Goal: Task Accomplishment & Management: Use online tool/utility

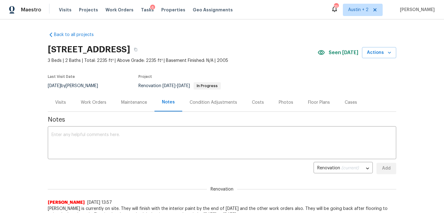
click at [150, 8] on div "6" at bounding box center [152, 8] width 5 height 6
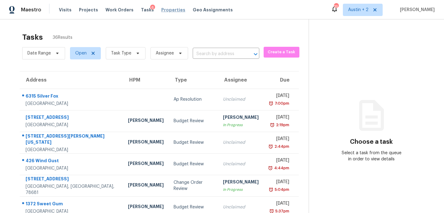
click at [162, 10] on span "Properties" at bounding box center [173, 10] width 24 height 6
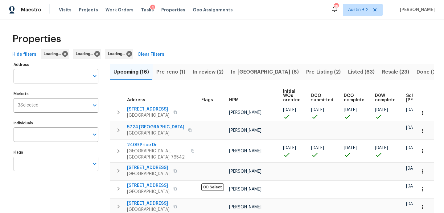
click at [244, 72] on span "In-[GEOGRAPHIC_DATA] (8)" at bounding box center [265, 72] width 68 height 9
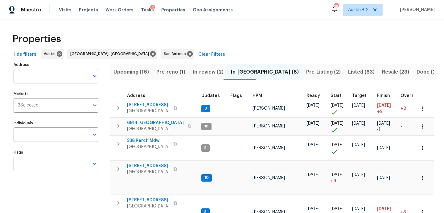
click at [306, 69] on span "Pre-Listing (2)" at bounding box center [323, 72] width 35 height 9
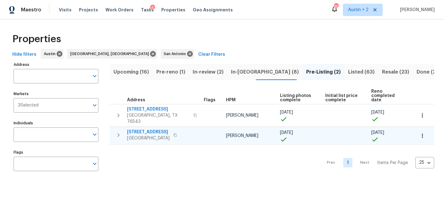
click at [154, 129] on span "[STREET_ADDRESS]" at bounding box center [148, 132] width 43 height 6
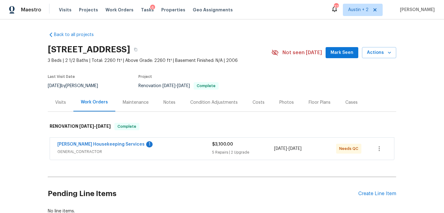
click at [342, 54] on span "Mark Seen" at bounding box center [342, 53] width 23 height 8
click at [173, 101] on div "Notes" at bounding box center [170, 103] width 12 height 6
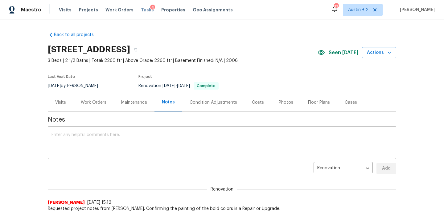
click at [141, 9] on span "Tasks" at bounding box center [147, 10] width 13 height 4
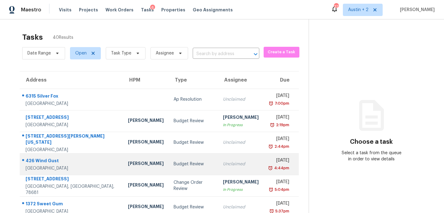
scroll to position [108, 0]
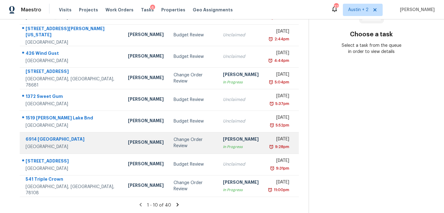
click at [182, 144] on div "Change Order Review" at bounding box center [193, 143] width 39 height 12
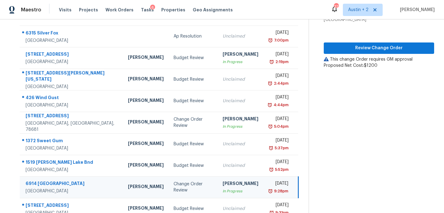
scroll to position [60, 0]
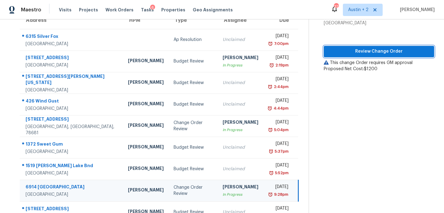
click at [351, 51] on span "Review Change Order" at bounding box center [379, 52] width 101 height 8
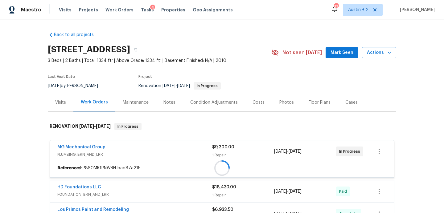
click at [344, 52] on span "Mark Seen" at bounding box center [342, 53] width 23 height 8
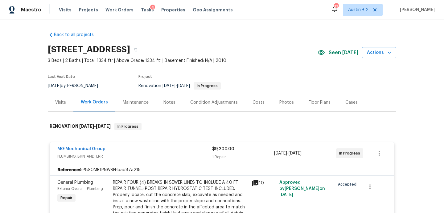
click at [256, 97] on div "Costs" at bounding box center [258, 102] width 27 height 18
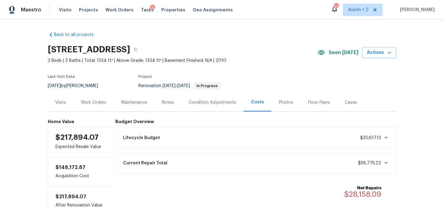
scroll to position [40, 0]
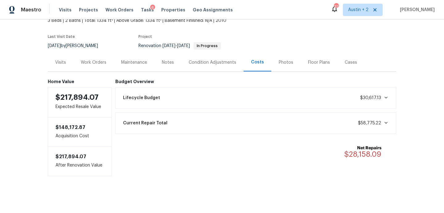
click at [97, 66] on div "Work Orders" at bounding box center [93, 62] width 40 height 18
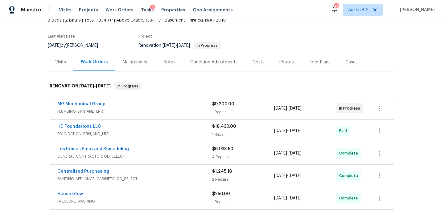
click at [180, 113] on span "PLUMBING, BRN_AND_LRR" at bounding box center [134, 112] width 155 height 6
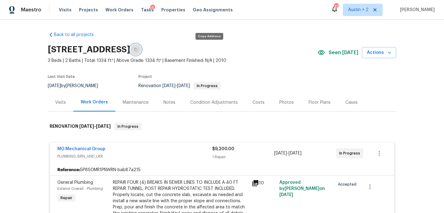
click at [141, 52] on button "button" at bounding box center [135, 49] width 11 height 11
click at [138, 48] on icon "button" at bounding box center [136, 50] width 4 height 4
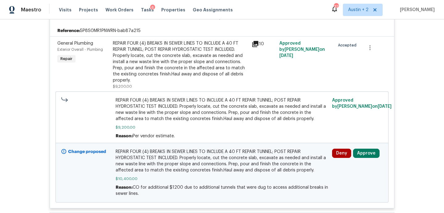
scroll to position [140, 0]
click at [255, 44] on icon at bounding box center [255, 43] width 7 height 7
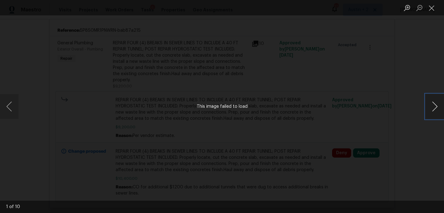
click at [435, 106] on button "Next image" at bounding box center [435, 106] width 19 height 25
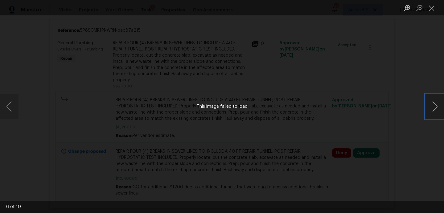
click at [435, 106] on button "Next image" at bounding box center [435, 106] width 19 height 25
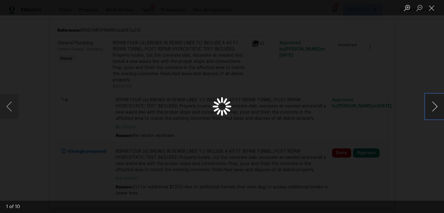
click at [435, 106] on button "Next image" at bounding box center [435, 106] width 19 height 25
click at [435, 105] on button "Next image" at bounding box center [435, 106] width 19 height 25
click at [431, 8] on button "Close lightbox" at bounding box center [432, 7] width 12 height 11
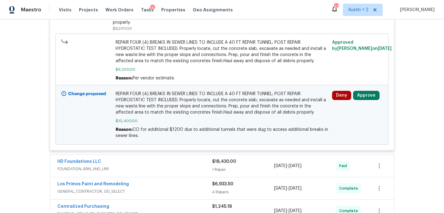
scroll to position [122, 0]
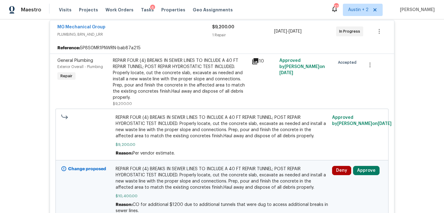
click at [255, 60] on icon at bounding box center [255, 61] width 6 height 6
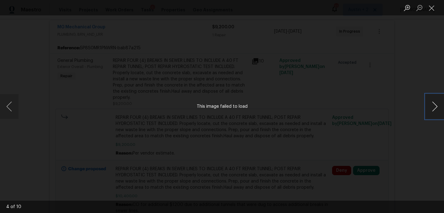
click at [436, 105] on button "Next image" at bounding box center [435, 106] width 19 height 25
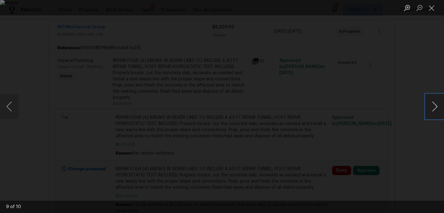
click at [436, 105] on button "Next image" at bounding box center [435, 106] width 19 height 25
click at [431, 12] on button "Close lightbox" at bounding box center [432, 7] width 12 height 11
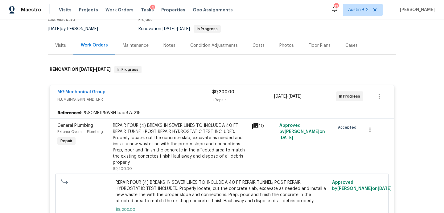
scroll to position [57, 0]
click at [255, 126] on icon at bounding box center [255, 125] width 7 height 7
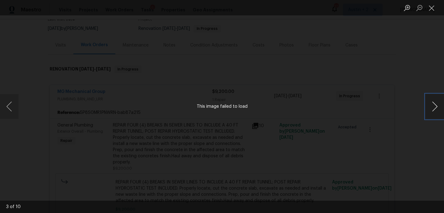
click at [435, 105] on button "Next image" at bounding box center [435, 106] width 19 height 25
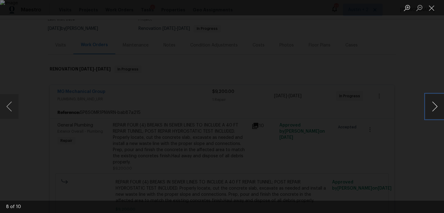
click at [435, 105] on button "Next image" at bounding box center [435, 106] width 19 height 25
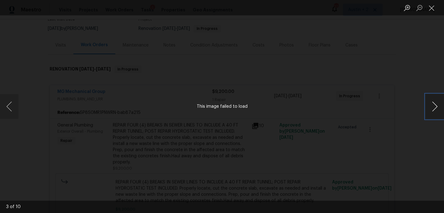
click at [435, 105] on button "Next image" at bounding box center [435, 106] width 19 height 25
click at [432, 7] on button "Close lightbox" at bounding box center [432, 7] width 12 height 11
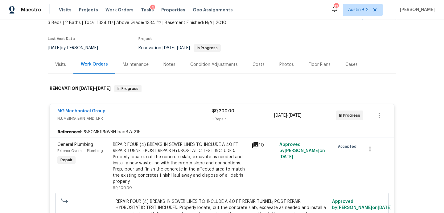
scroll to position [0, 0]
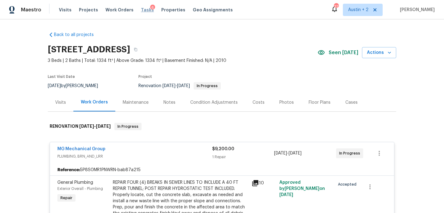
click at [143, 10] on span "Tasks" at bounding box center [147, 10] width 13 height 4
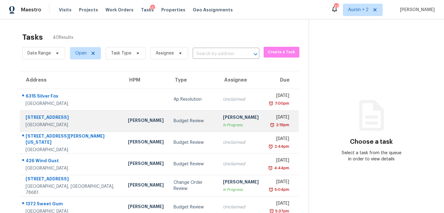
click at [174, 124] on div "Budget Review" at bounding box center [193, 121] width 39 height 6
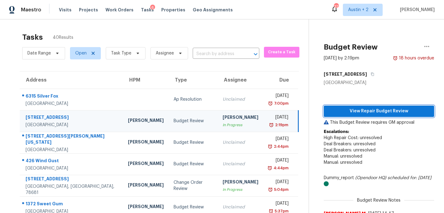
click at [358, 114] on span "View Repair Budget Review" at bounding box center [379, 112] width 101 height 8
click at [143, 10] on span "Tasks" at bounding box center [147, 10] width 13 height 4
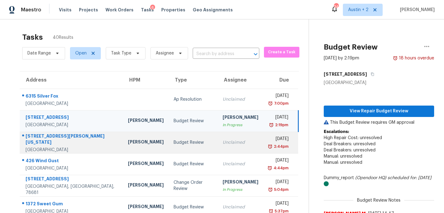
click at [169, 146] on td "Budget Review" at bounding box center [193, 143] width 49 height 22
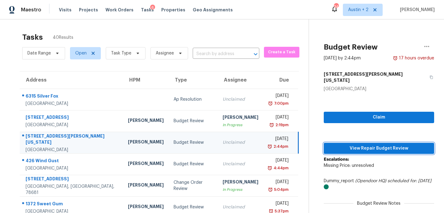
click at [346, 145] on span "View Repair Budget Review" at bounding box center [379, 149] width 101 height 8
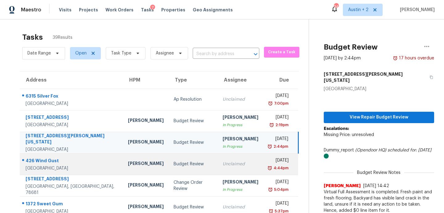
click at [128, 161] on div "[PERSON_NAME]" at bounding box center [146, 165] width 36 height 8
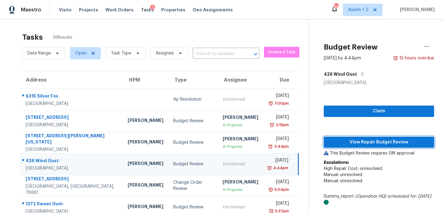
click at [350, 142] on span "View Repair Budget Review" at bounding box center [379, 143] width 101 height 8
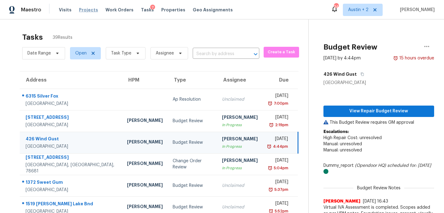
click at [87, 11] on span "Projects" at bounding box center [88, 10] width 19 height 6
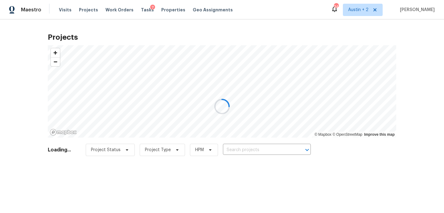
click at [232, 149] on div at bounding box center [222, 106] width 444 height 213
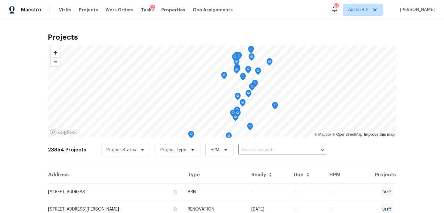
click at [238, 151] on input "text" at bounding box center [273, 151] width 71 height 10
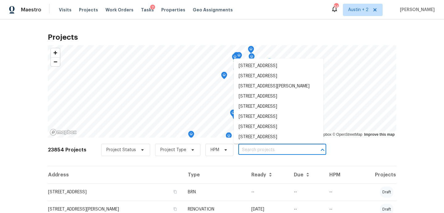
paste input "3910 Hickory Rd, Temple, TX 76502"
type input "3910 Hickory Rd, Temple, TX 76502"
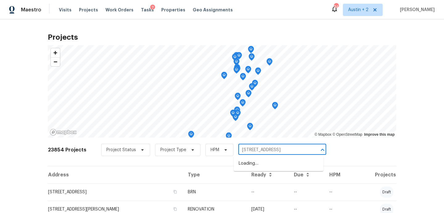
scroll to position [0, 3]
click at [250, 165] on li "3910 Hickory Rd, Temple, TX 76502" at bounding box center [279, 164] width 90 height 10
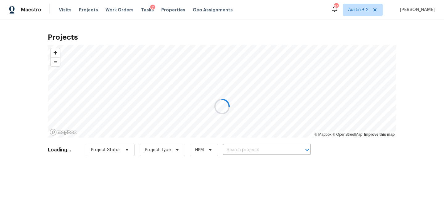
type input "3910 Hickory Rd, Temple, TX 76502"
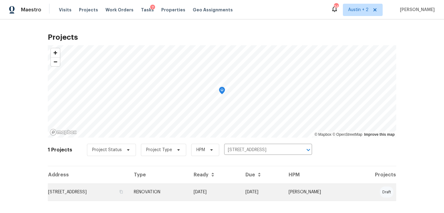
click at [79, 188] on td "3910 Hickory Rd, Temple, TX 76502" at bounding box center [88, 192] width 81 height 17
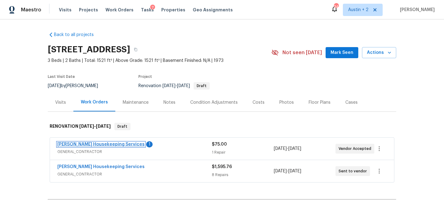
click at [84, 144] on link "Arelis Housekeeping Services" at bounding box center [100, 145] width 87 height 4
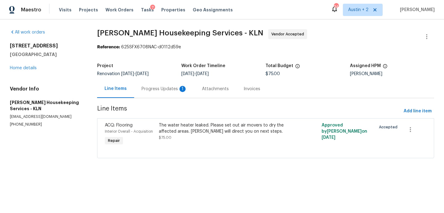
click at [168, 91] on div "Progress Updates 1" at bounding box center [165, 89] width 46 height 6
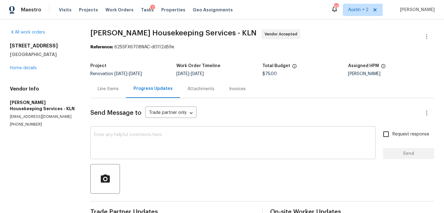
scroll to position [54, 0]
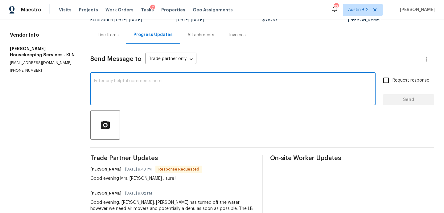
click at [158, 97] on textarea at bounding box center [233, 90] width 278 height 22
type textarea "Arelis, please hold off. We do not own this home yet."
click at [383, 80] on input "Request response" at bounding box center [386, 80] width 13 height 13
checkbox input "true"
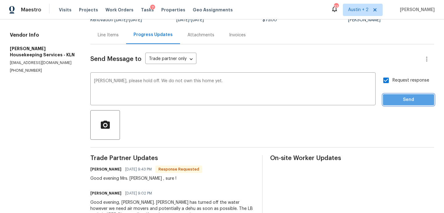
click at [389, 100] on span "Send" at bounding box center [408, 100] width 41 height 8
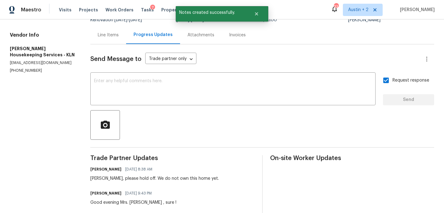
scroll to position [0, 0]
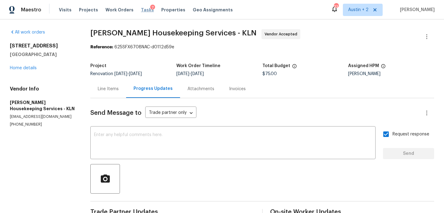
click at [142, 10] on span "Tasks" at bounding box center [147, 10] width 13 height 4
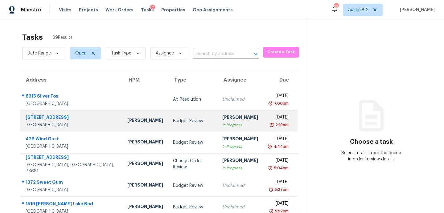
click at [168, 124] on td "Budget Review" at bounding box center [192, 121] width 49 height 22
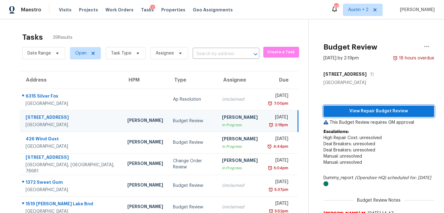
click at [374, 112] on span "View Repair Budget Review" at bounding box center [379, 112] width 101 height 8
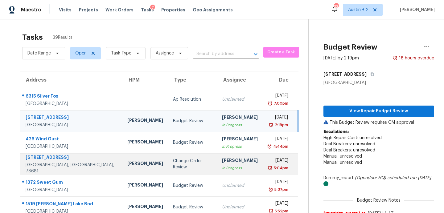
click at [168, 170] on td "Change Order Review" at bounding box center [192, 165] width 49 height 22
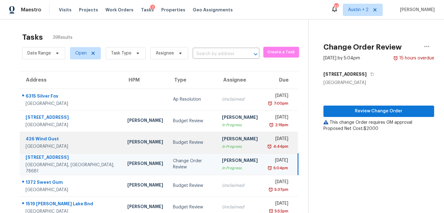
click at [168, 149] on td "Budget Review" at bounding box center [192, 143] width 49 height 22
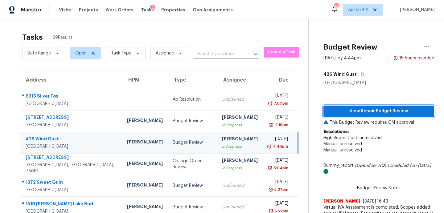
click at [350, 112] on span "View Repair Budget Review" at bounding box center [379, 112] width 101 height 8
click at [64, 10] on span "Visits" at bounding box center [65, 10] width 13 height 6
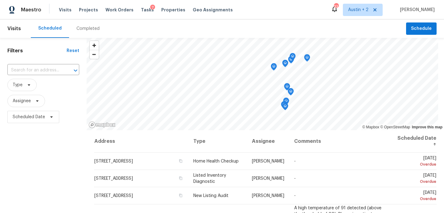
click at [91, 31] on div "Completed" at bounding box center [88, 29] width 23 height 6
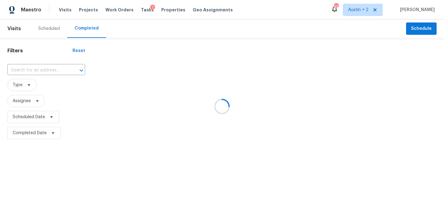
click at [27, 87] on div at bounding box center [222, 106] width 444 height 213
click at [31, 86] on div at bounding box center [222, 106] width 444 height 213
click at [29, 86] on div at bounding box center [222, 106] width 444 height 213
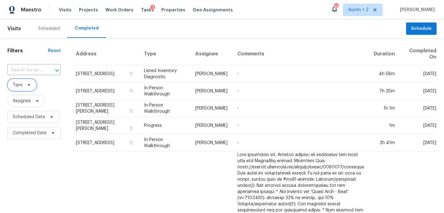
click at [29, 86] on icon at bounding box center [29, 85] width 5 height 5
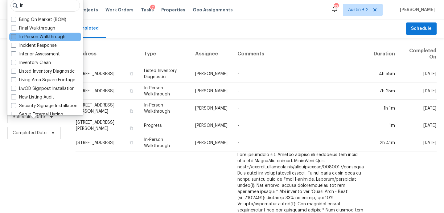
type input "in"
click at [39, 36] on label "In-Person Walkthrough" at bounding box center [38, 37] width 54 height 6
click at [15, 36] on input "In-Person Walkthrough" at bounding box center [13, 36] width 4 height 4
checkbox input "true"
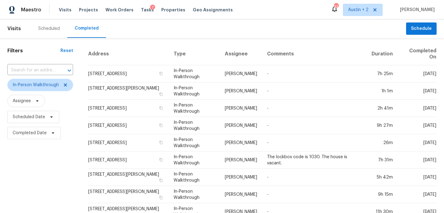
click at [142, 44] on th "Address" at bounding box center [128, 54] width 81 height 23
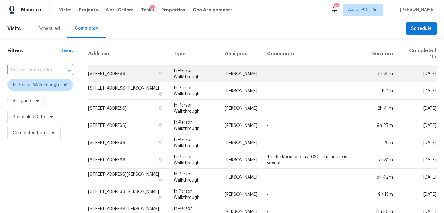
click at [137, 68] on td "1710 Timberwood Dr, Austin, TX 78741" at bounding box center [128, 73] width 81 height 17
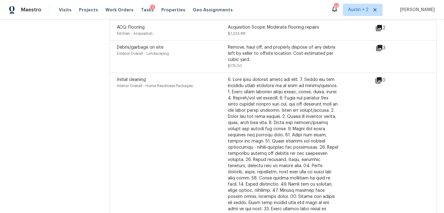
scroll to position [2036, 0]
